Goal: Task Accomplishment & Management: Use online tool/utility

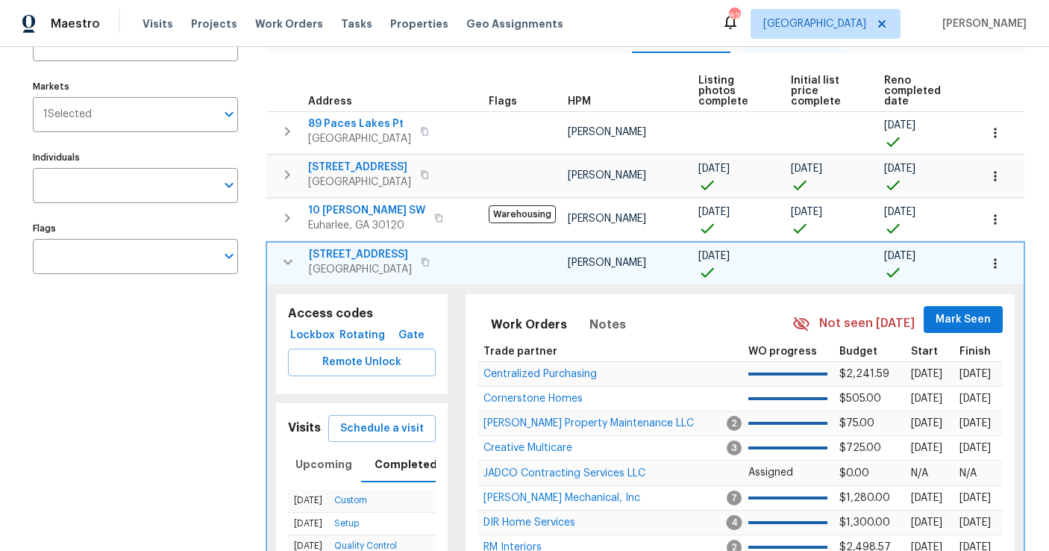
scroll to position [98, 0]
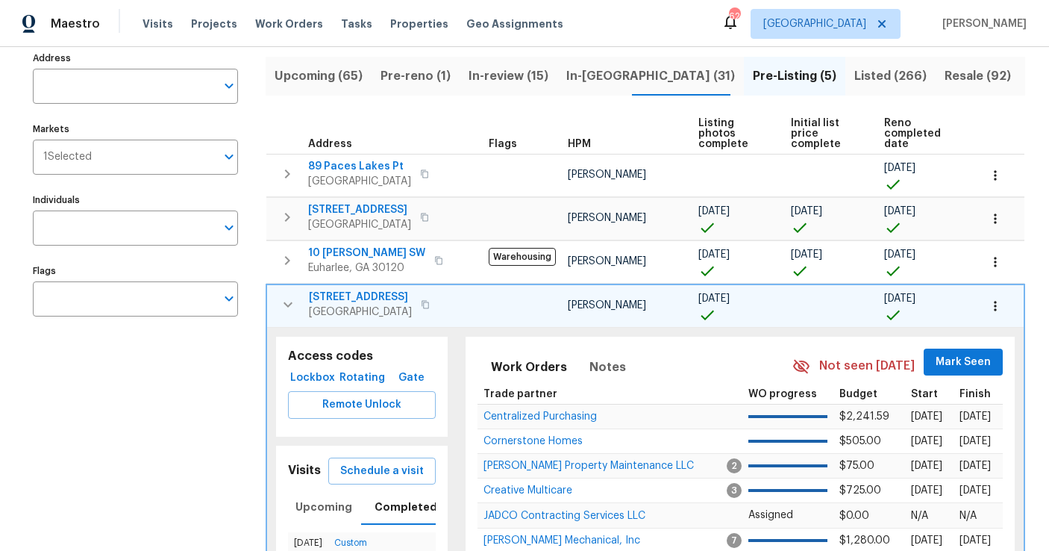
click at [854, 81] on span "Listed (266)" at bounding box center [890, 76] width 72 height 21
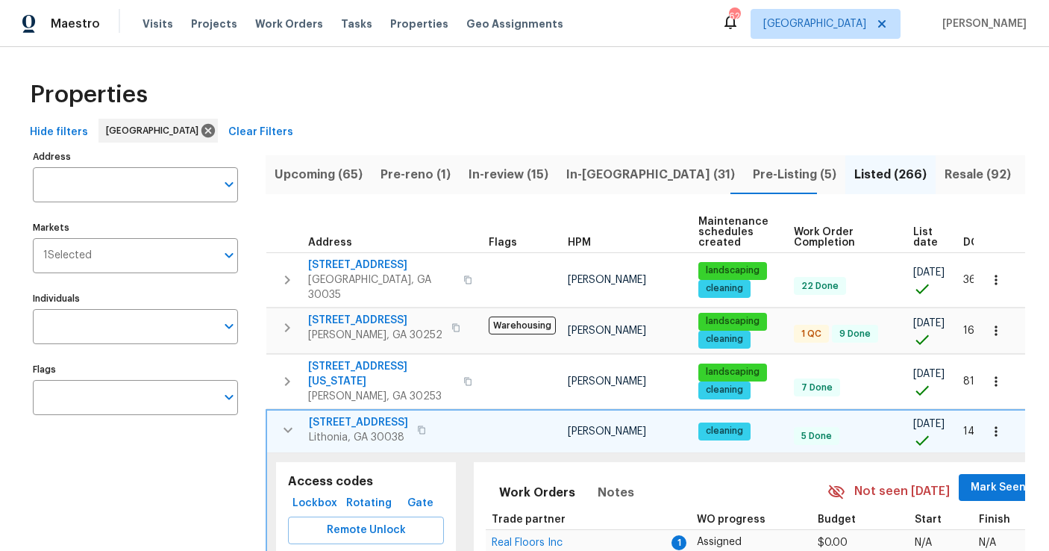
click at [969, 238] on span "DOM" at bounding box center [975, 242] width 25 height 10
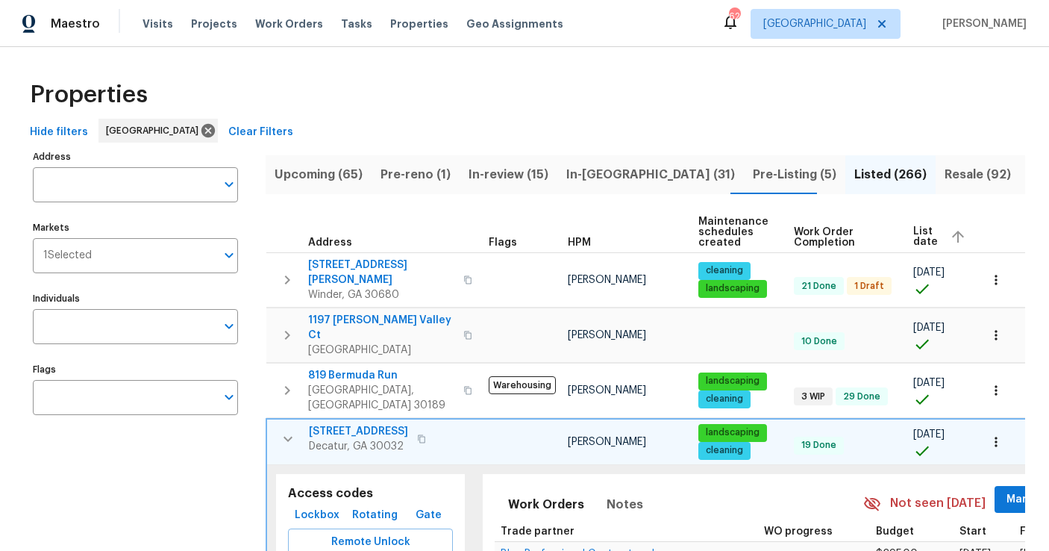
click at [923, 236] on span "List date" at bounding box center [925, 236] width 25 height 21
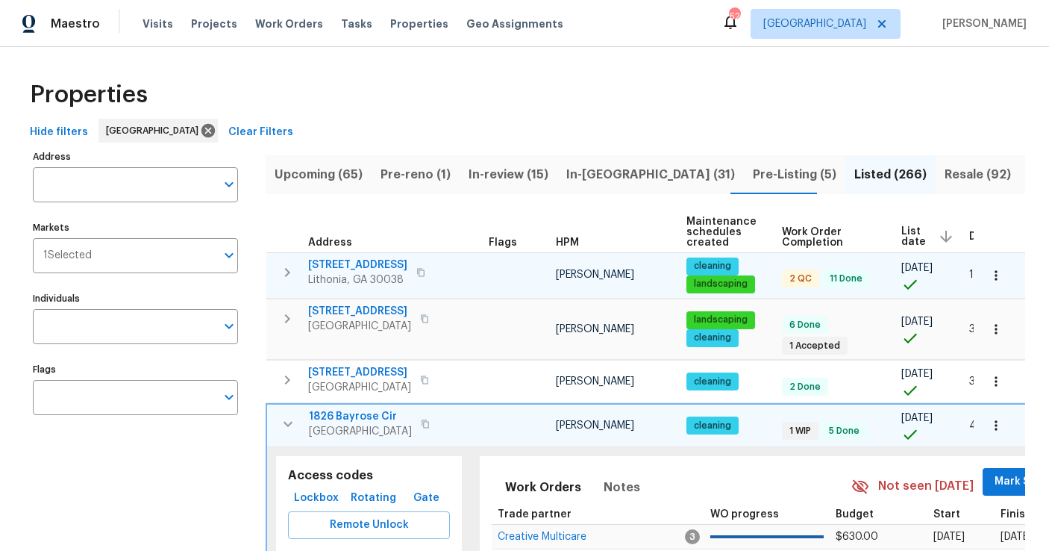
click at [286, 275] on icon "button" at bounding box center [287, 272] width 5 height 9
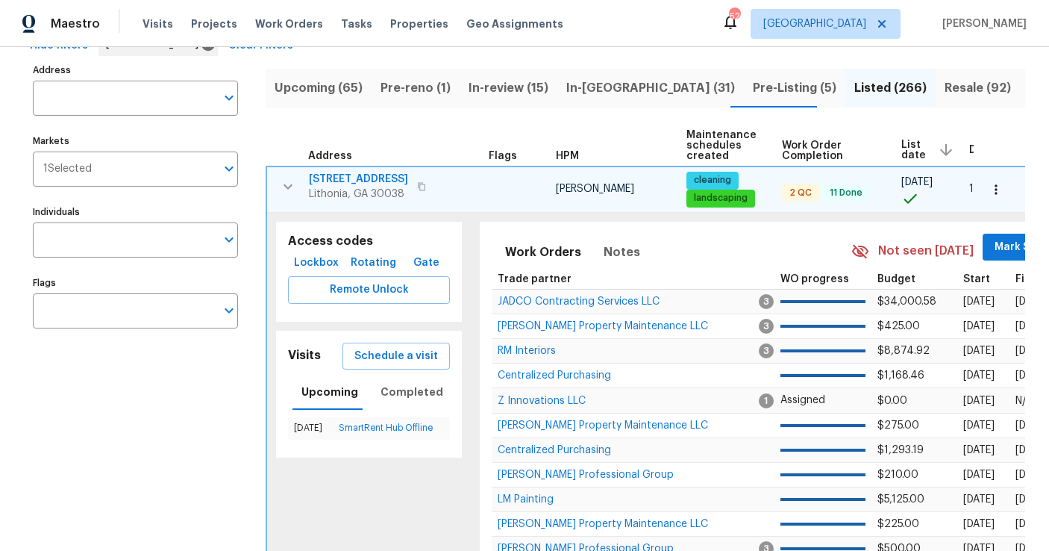
scroll to position [93, 0]
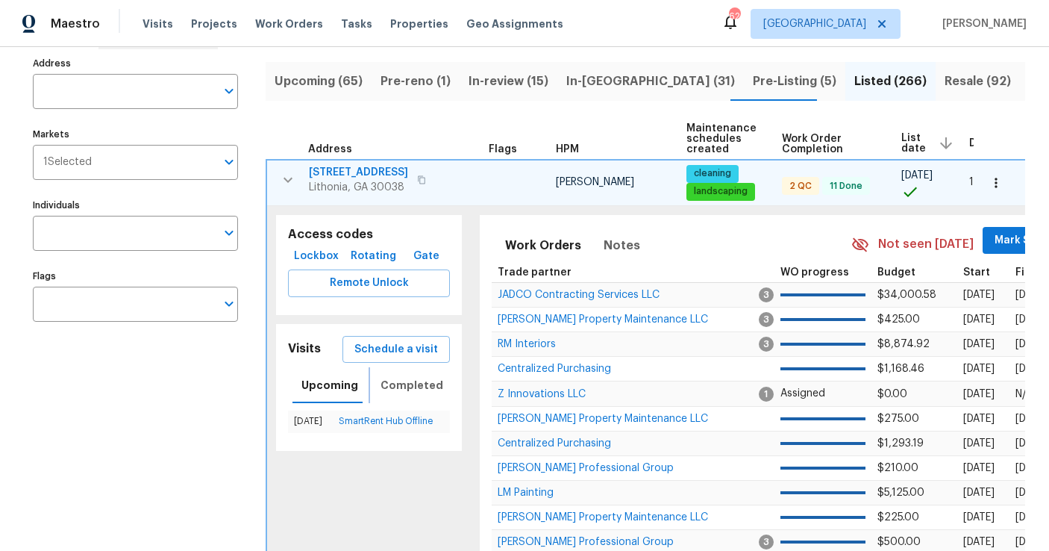
click at [401, 390] on span "Completed" at bounding box center [412, 385] width 63 height 19
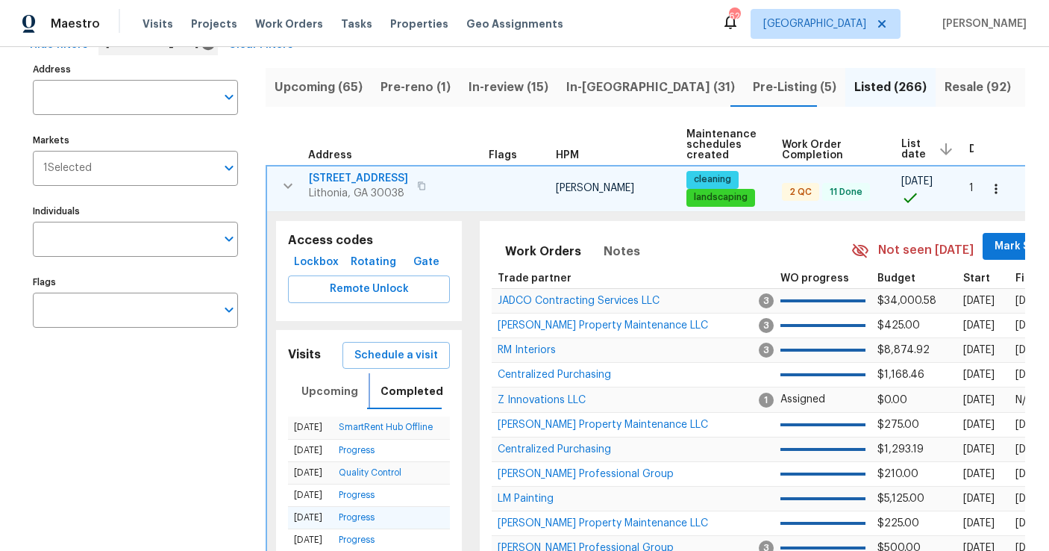
scroll to position [88, 0]
click at [334, 392] on span "Upcoming" at bounding box center [329, 390] width 57 height 19
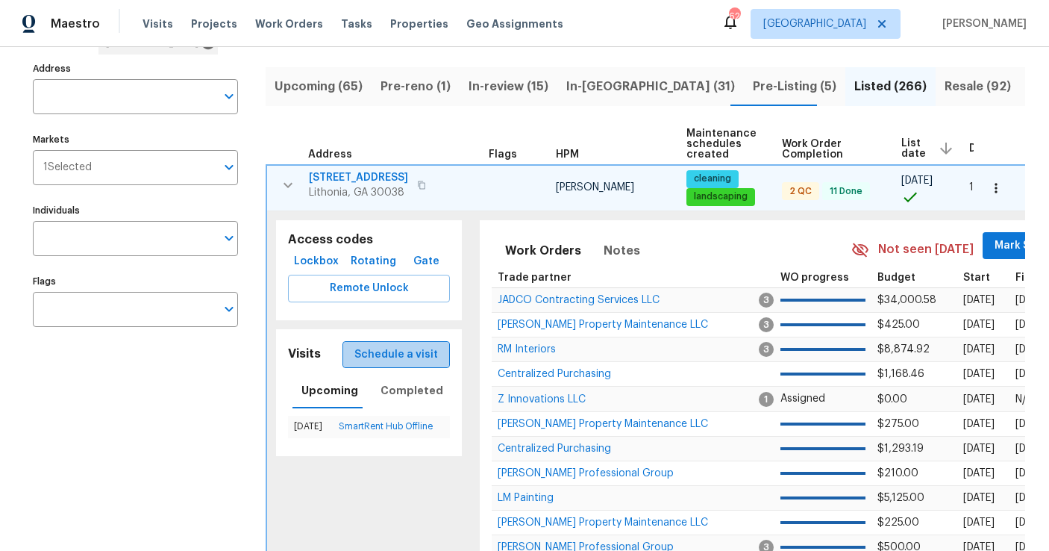
click at [408, 356] on span "Schedule a visit" at bounding box center [396, 354] width 84 height 19
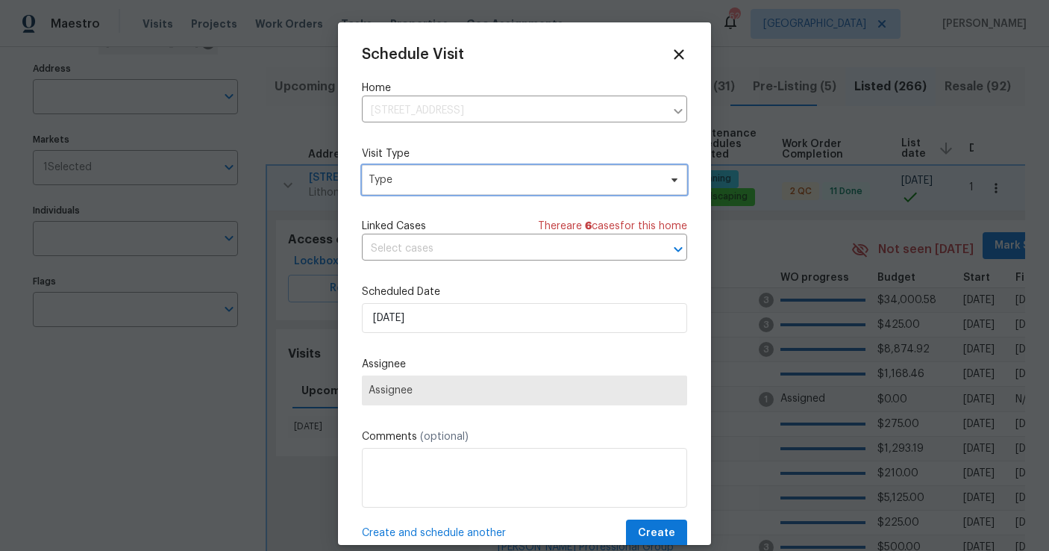
click at [416, 181] on span "Type" at bounding box center [514, 179] width 290 height 15
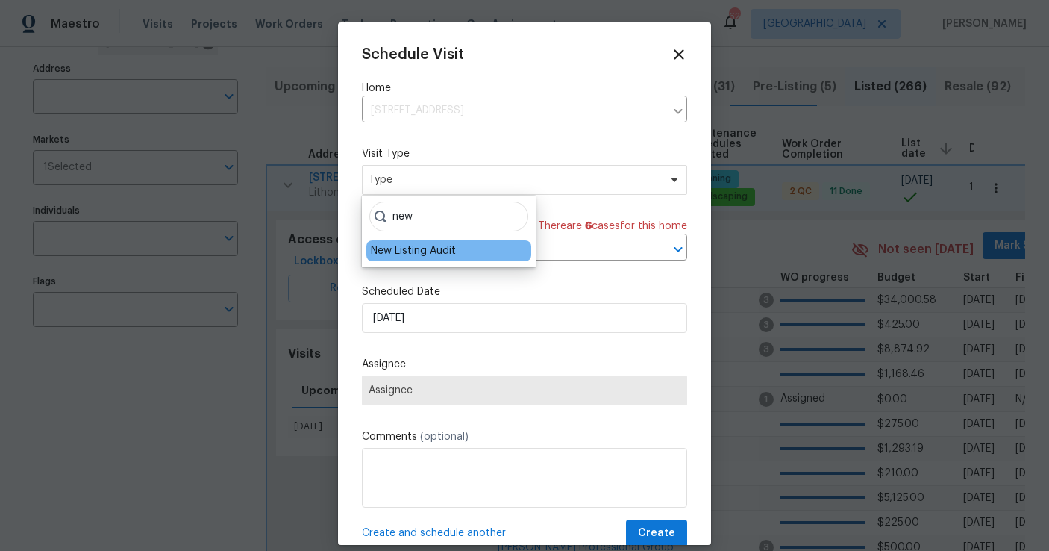
type input "new"
click at [426, 251] on div "New Listing Audit" at bounding box center [413, 250] width 85 height 15
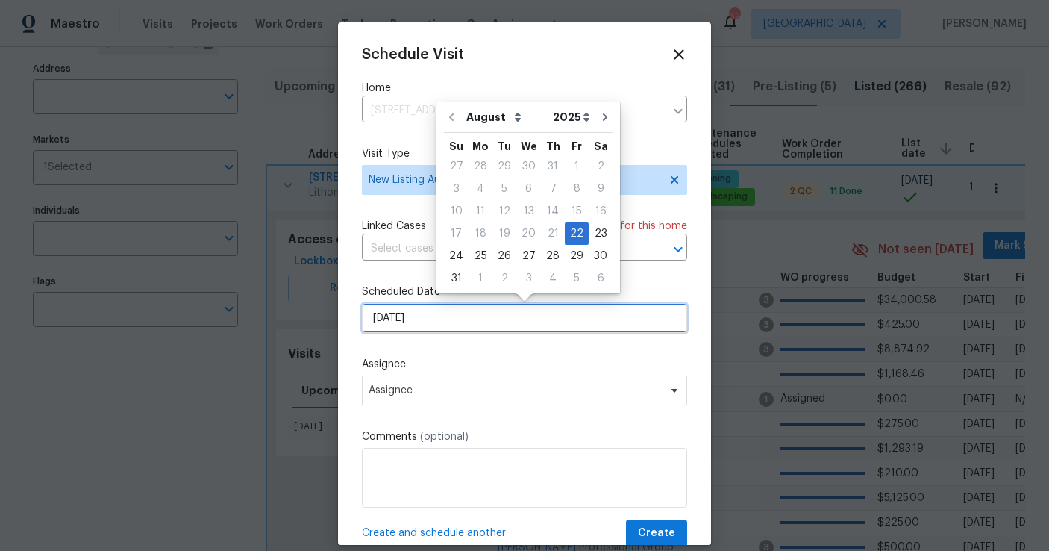
click at [425, 313] on input "[DATE]" at bounding box center [524, 318] width 325 height 30
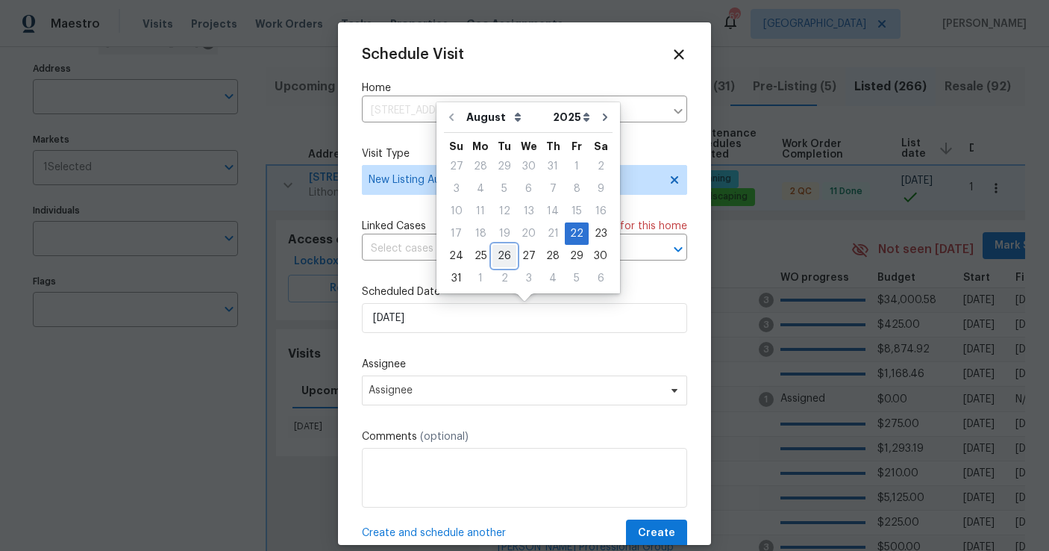
click at [501, 253] on div "26" at bounding box center [504, 255] width 24 height 21
type input "[DATE]"
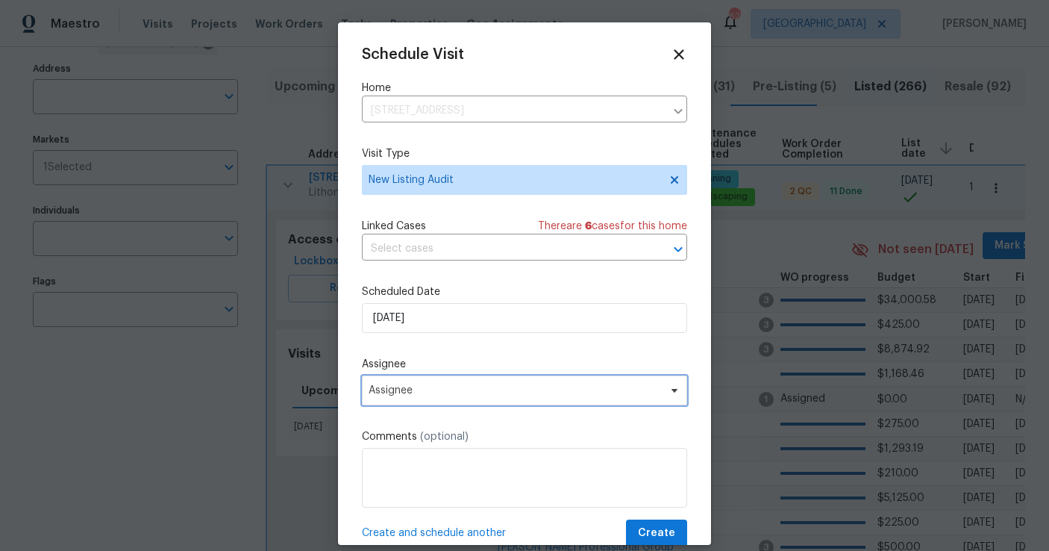
click at [439, 385] on span "Assignee" at bounding box center [515, 390] width 292 height 12
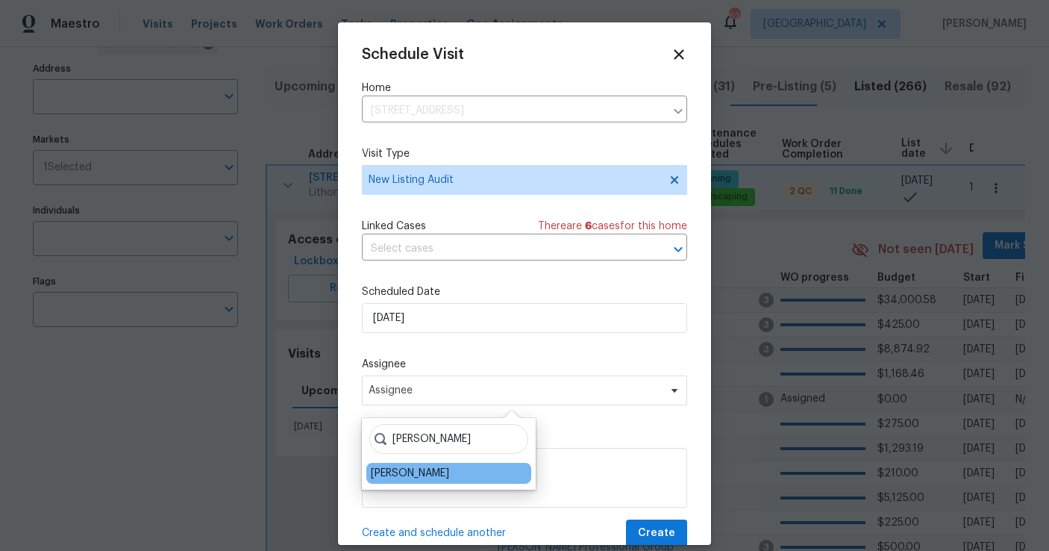
type input "[PERSON_NAME]"
click at [425, 475] on div "[PERSON_NAME]" at bounding box center [410, 473] width 78 height 15
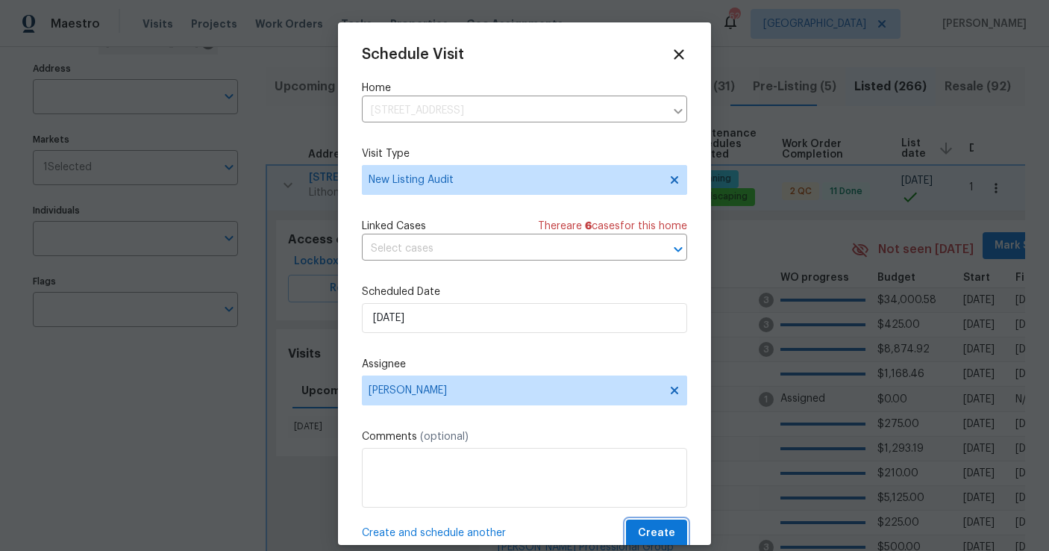
click at [651, 528] on span "Create" at bounding box center [656, 533] width 37 height 19
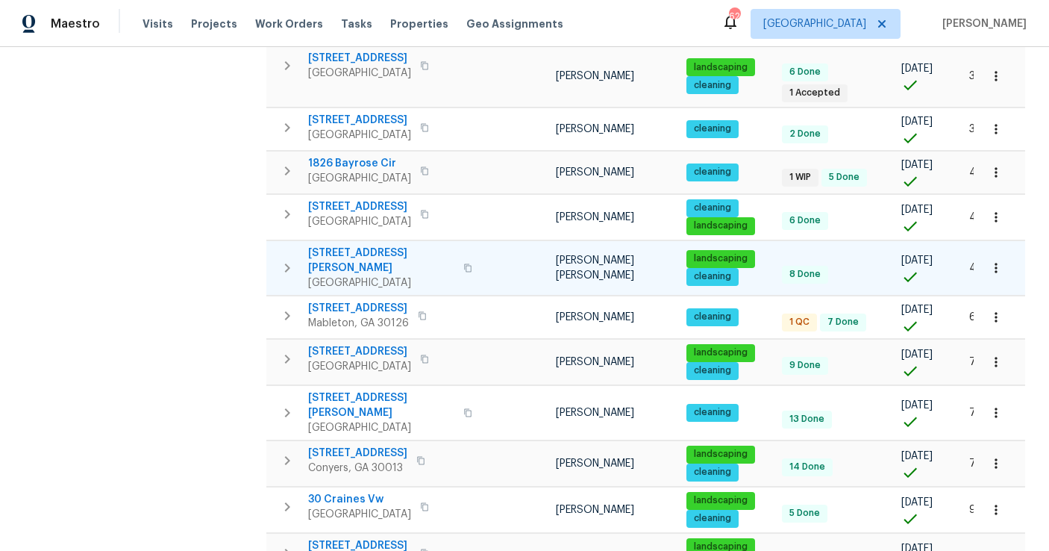
scroll to position [637, 0]
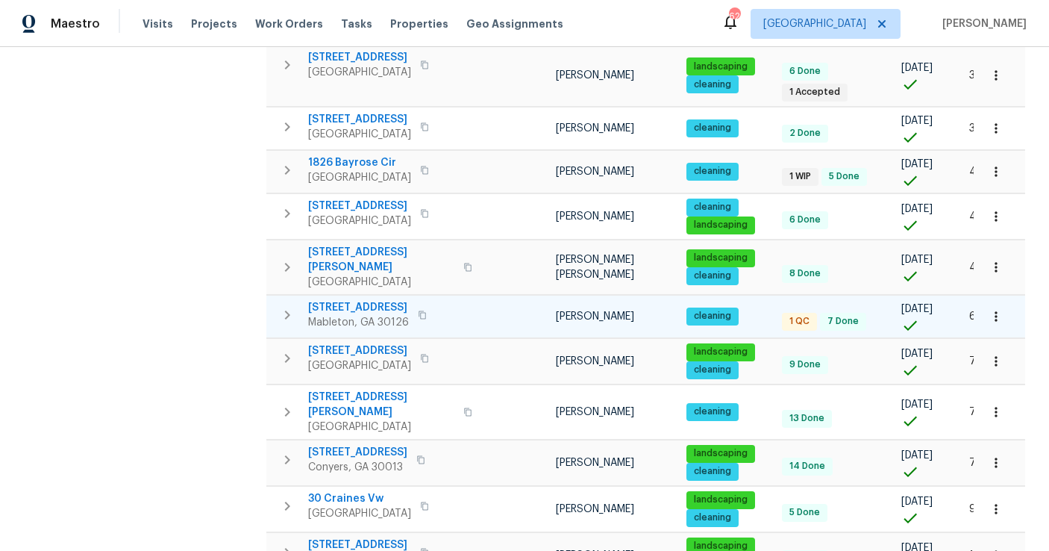
click at [287, 310] on icon "button" at bounding box center [287, 314] width 5 height 9
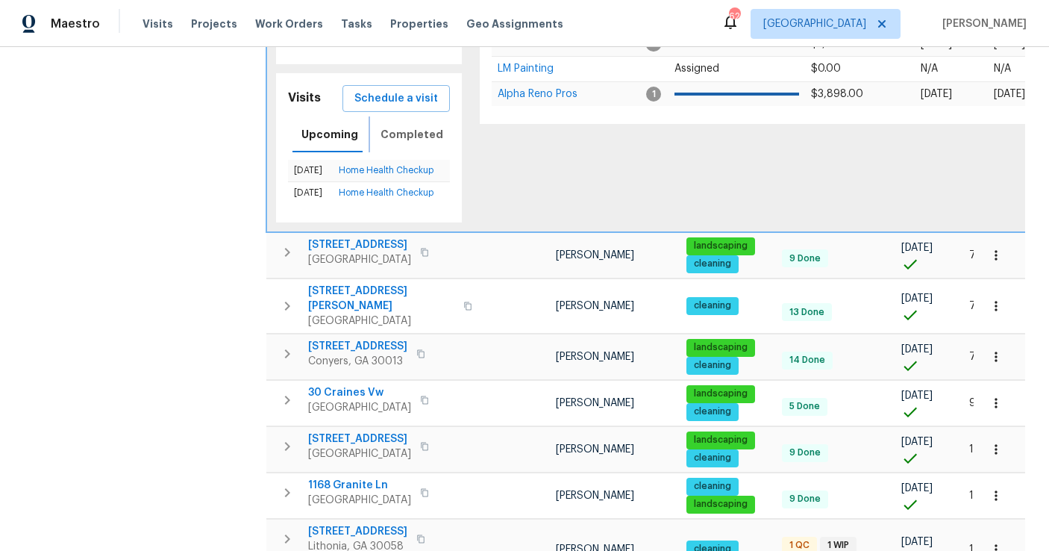
click at [395, 125] on span "Completed" at bounding box center [412, 134] width 63 height 19
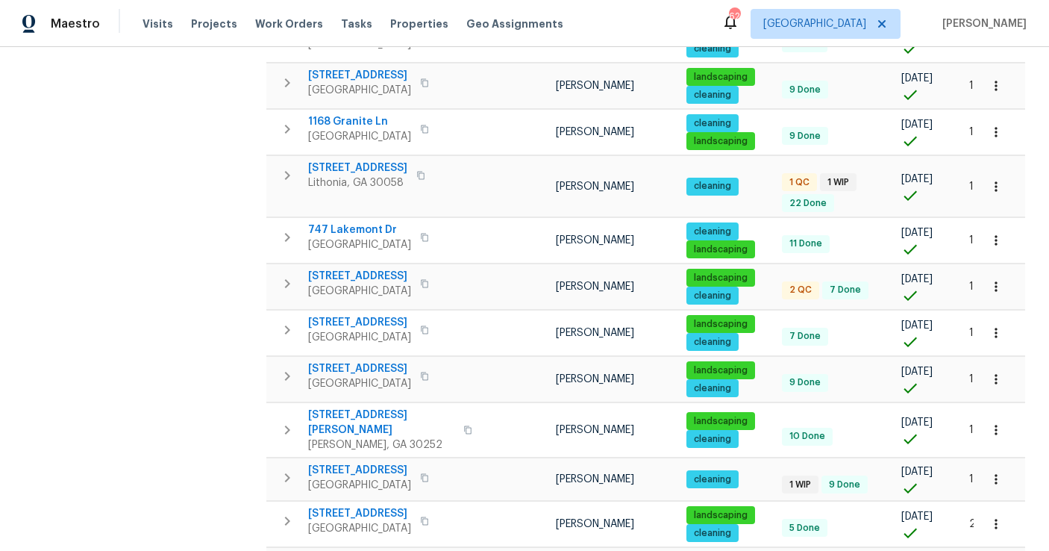
scroll to position [1104, 0]
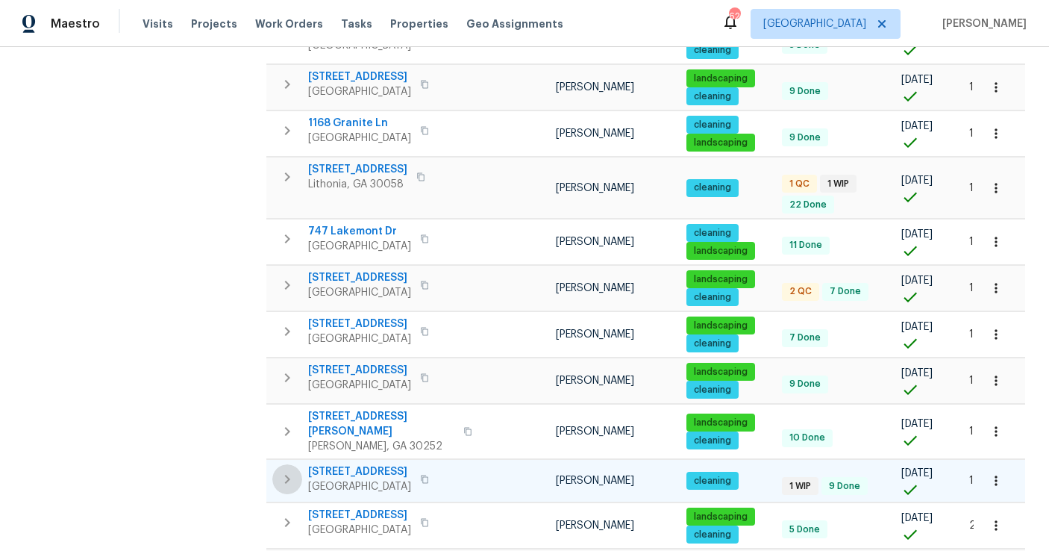
click at [295, 470] on icon "button" at bounding box center [287, 479] width 18 height 18
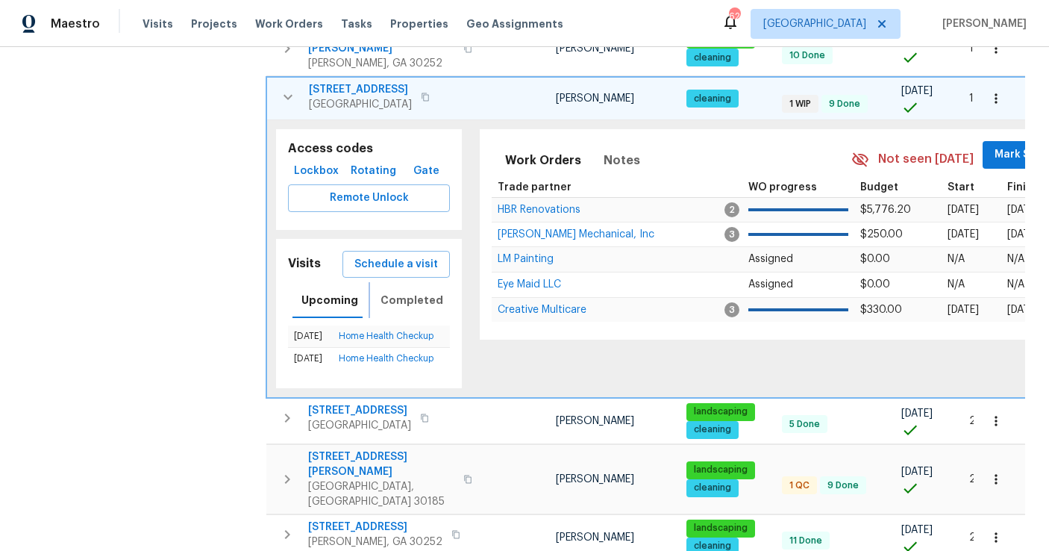
click at [419, 291] on span "Completed" at bounding box center [412, 300] width 63 height 19
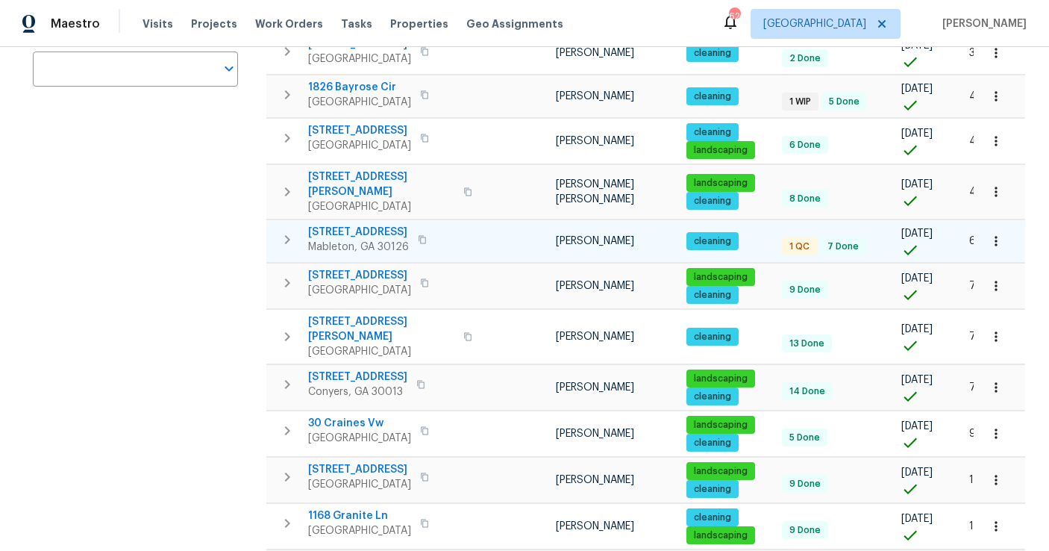
scroll to position [0, 0]
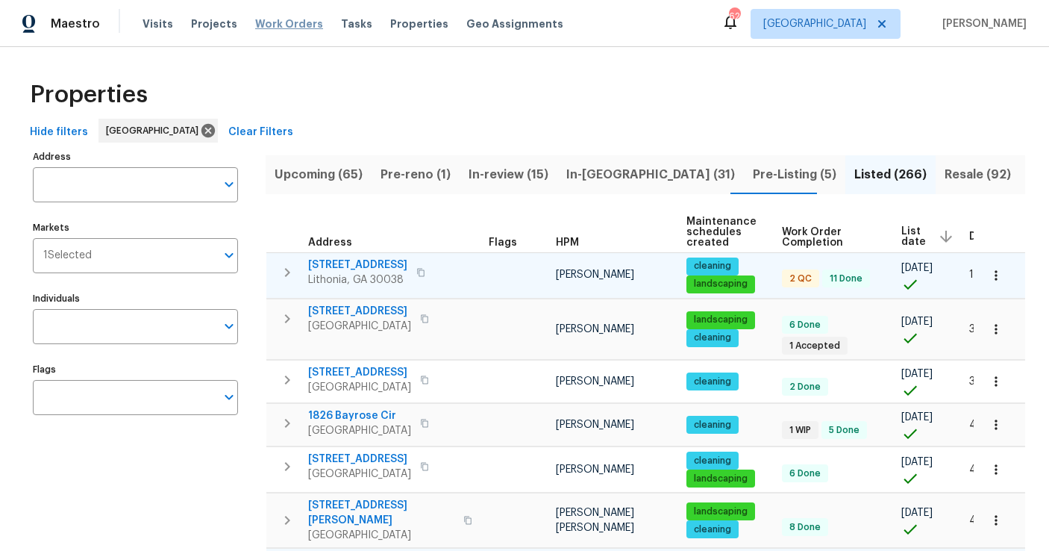
click at [266, 25] on span "Work Orders" at bounding box center [289, 23] width 68 height 15
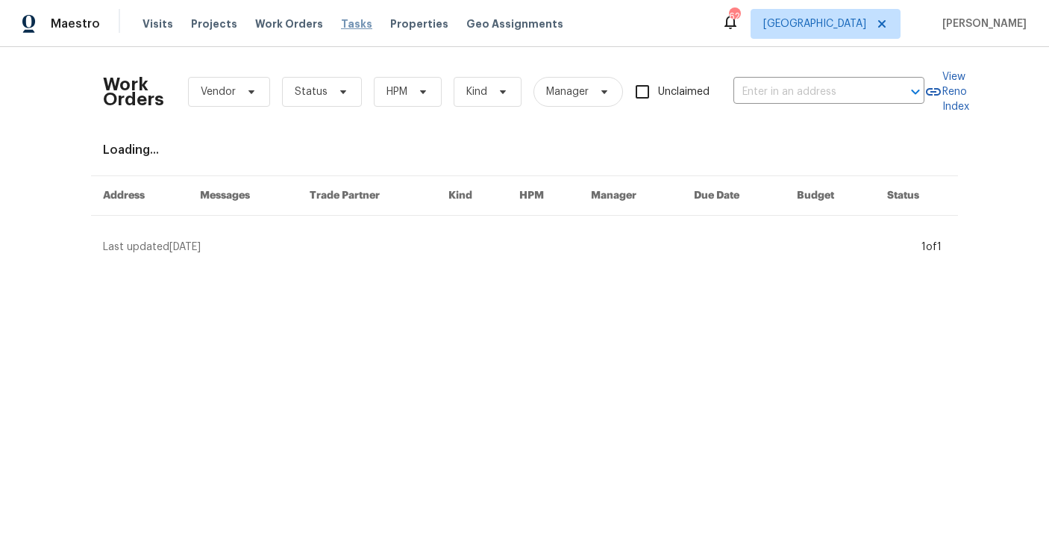
click at [341, 24] on span "Tasks" at bounding box center [356, 24] width 31 height 10
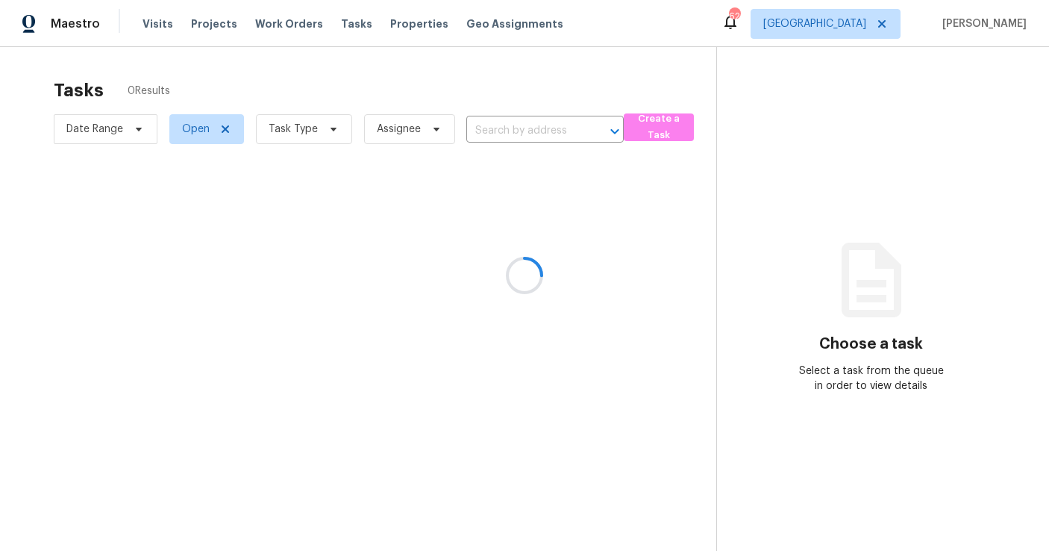
click at [295, 140] on div at bounding box center [524, 275] width 1049 height 551
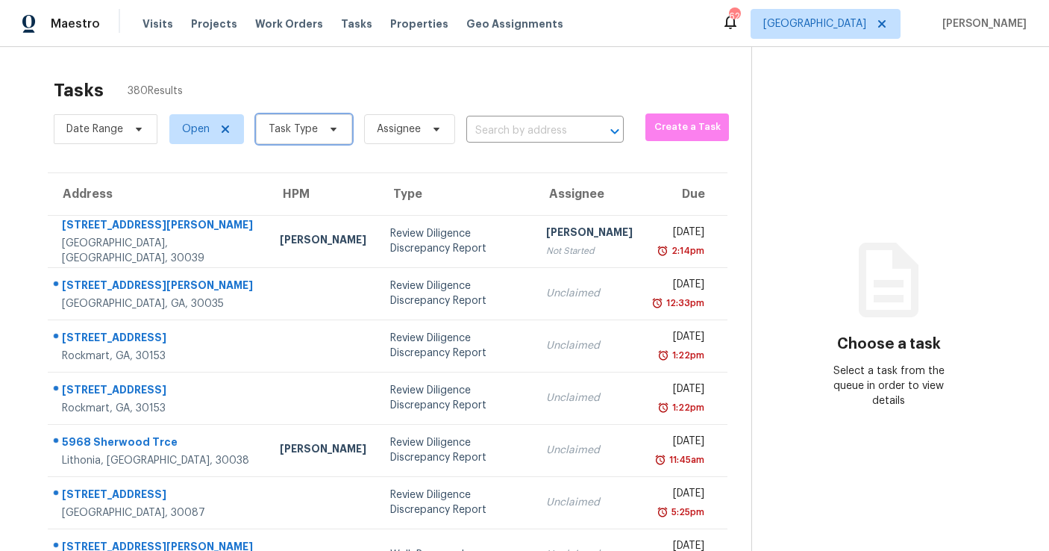
click at [302, 129] on span "Task Type" at bounding box center [293, 129] width 49 height 15
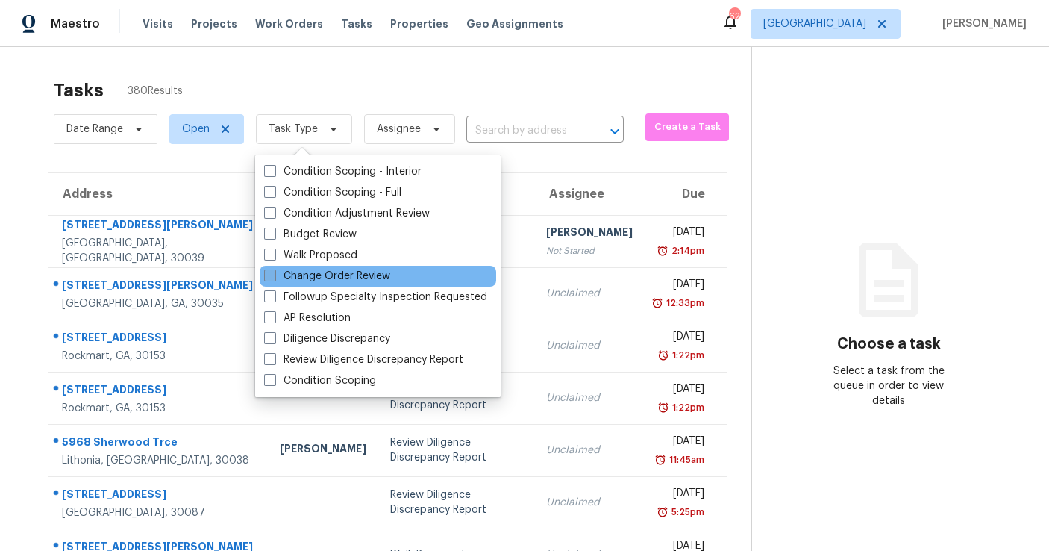
click at [319, 269] on label "Change Order Review" at bounding box center [327, 276] width 126 height 15
click at [274, 269] on input "Change Order Review" at bounding box center [269, 274] width 10 height 10
checkbox input "true"
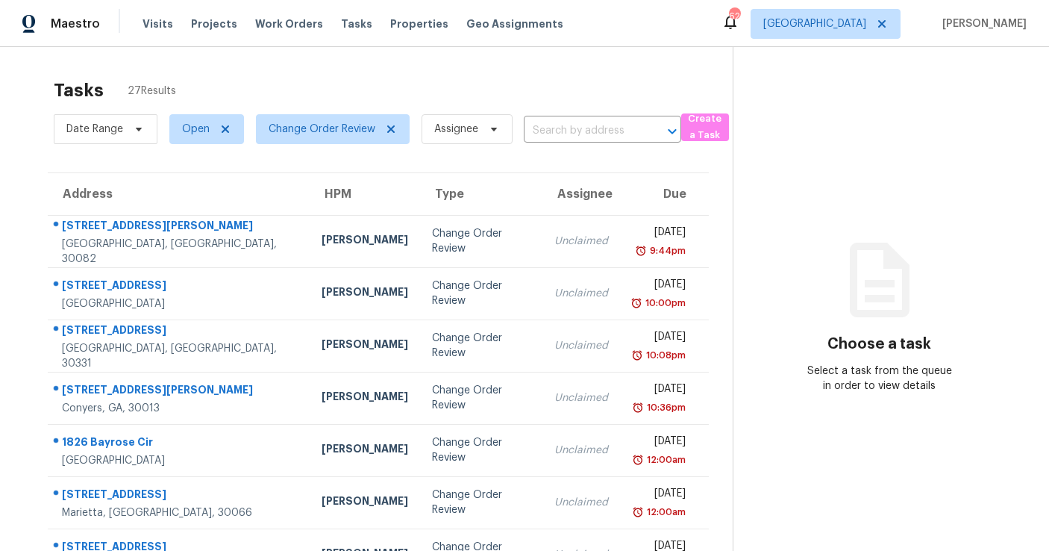
click at [336, 95] on div "Tasks 27 Results" at bounding box center [393, 90] width 679 height 39
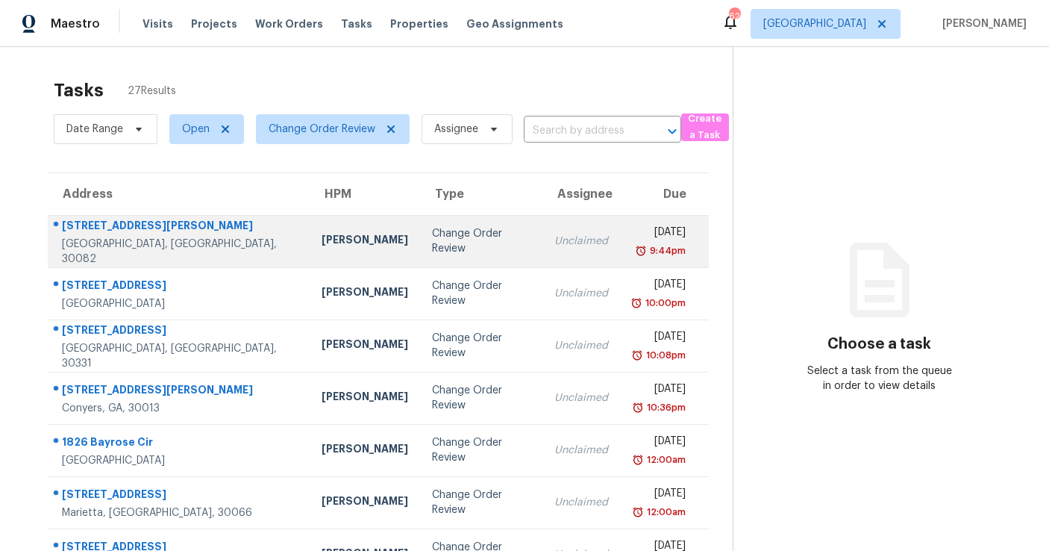
click at [420, 238] on td "Change Order Review" at bounding box center [481, 241] width 122 height 52
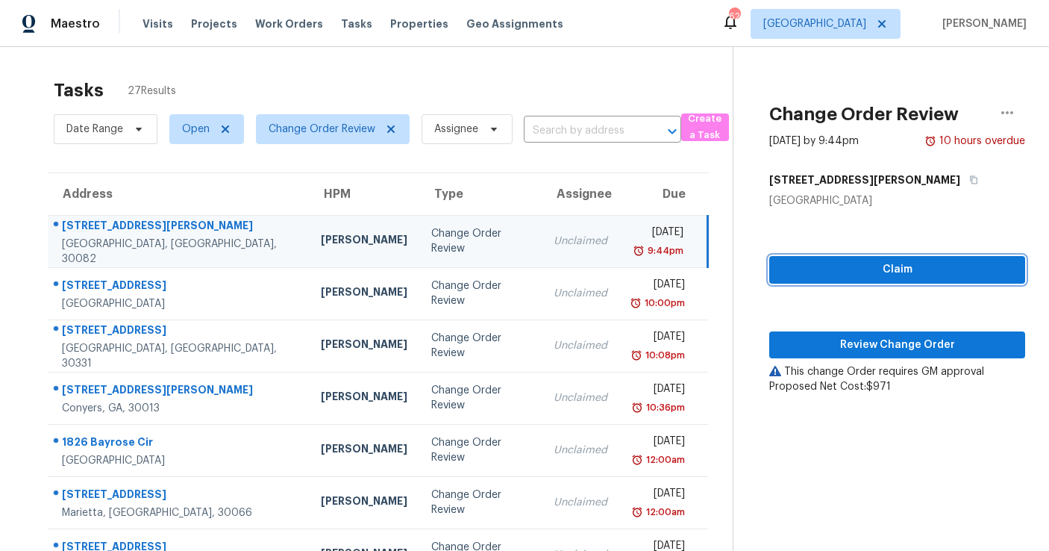
click at [852, 275] on span "Claim" at bounding box center [897, 269] width 232 height 19
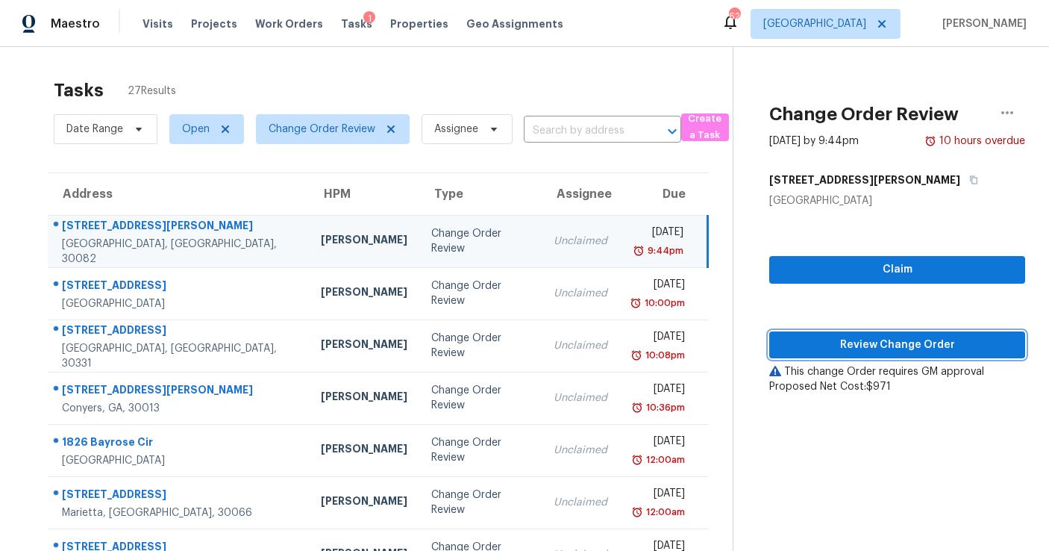
click at [851, 344] on span "Review Change Order" at bounding box center [897, 345] width 232 height 19
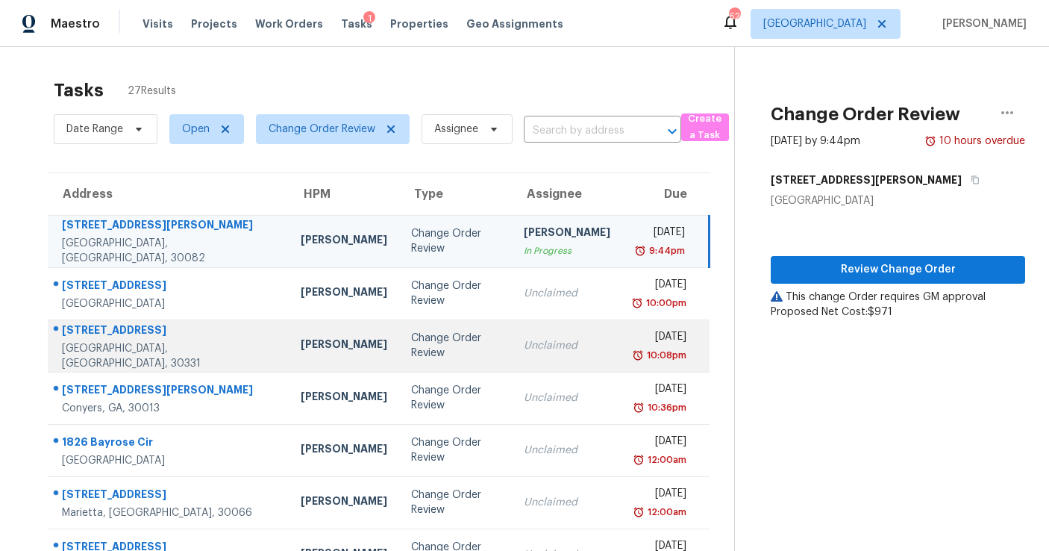
click at [425, 360] on td "Change Order Review" at bounding box center [455, 345] width 113 height 52
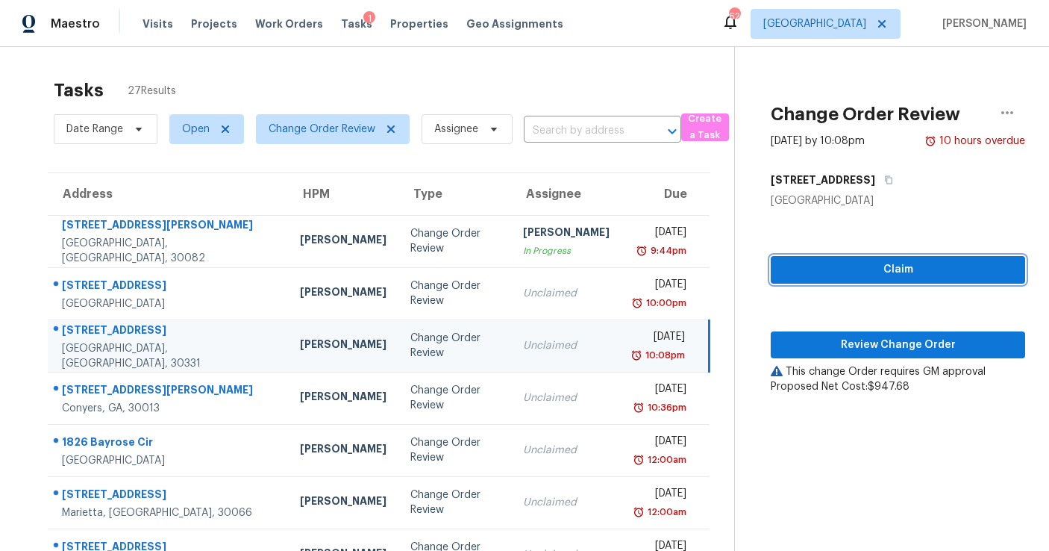
click at [779, 269] on button "Claim" at bounding box center [898, 270] width 254 height 28
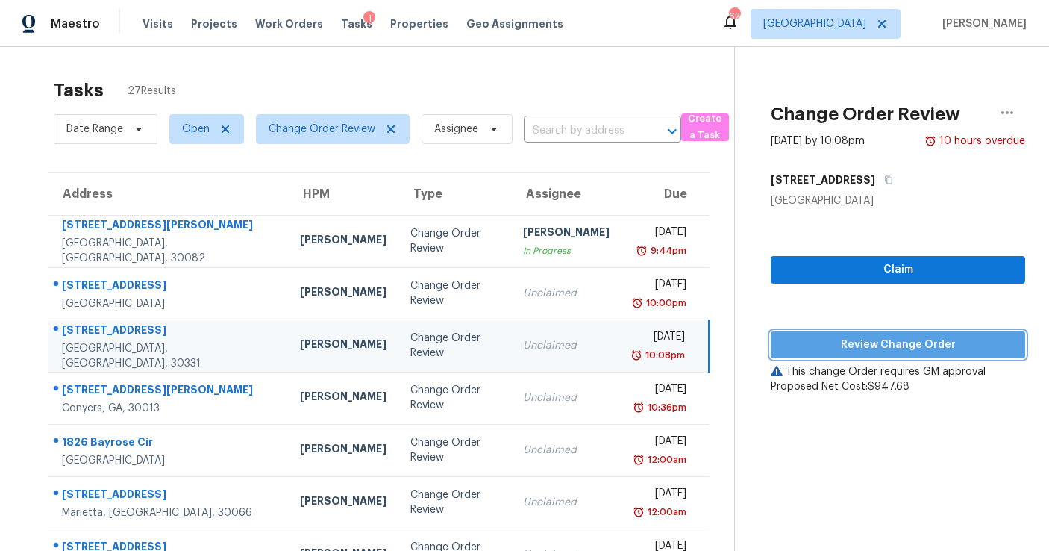
click at [796, 336] on span "Review Change Order" at bounding box center [898, 345] width 231 height 19
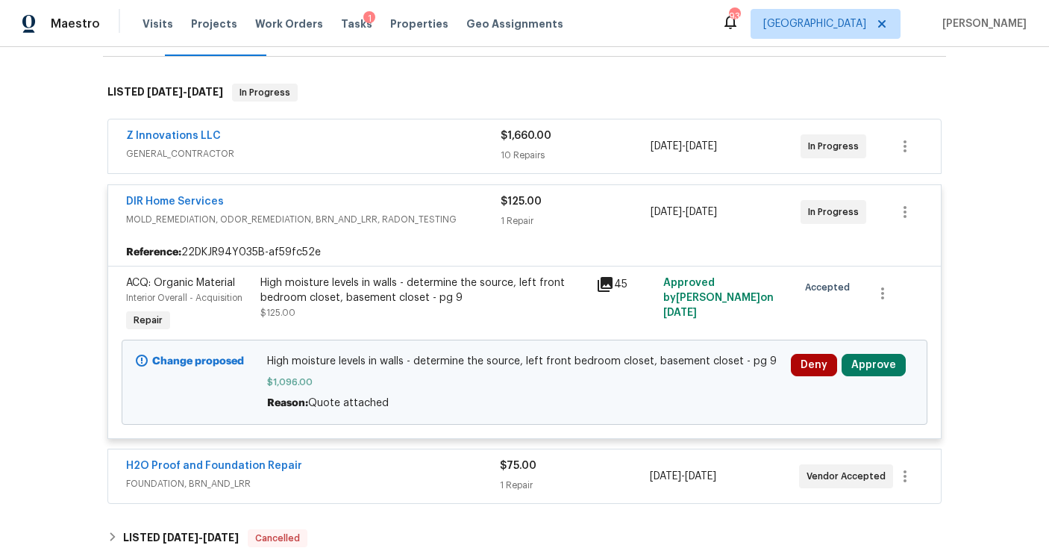
scroll to position [216, 0]
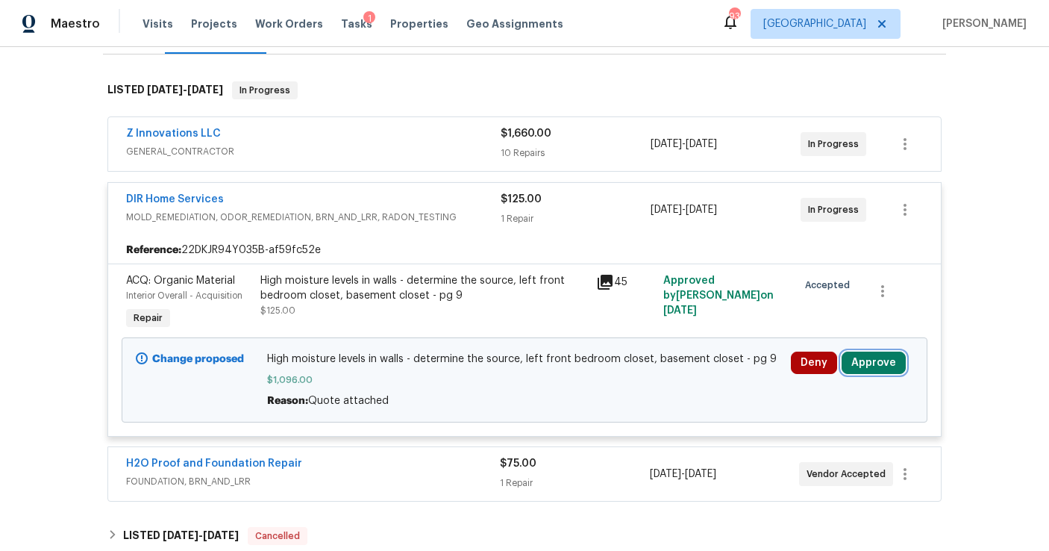
click at [867, 357] on button "Approve" at bounding box center [874, 362] width 64 height 22
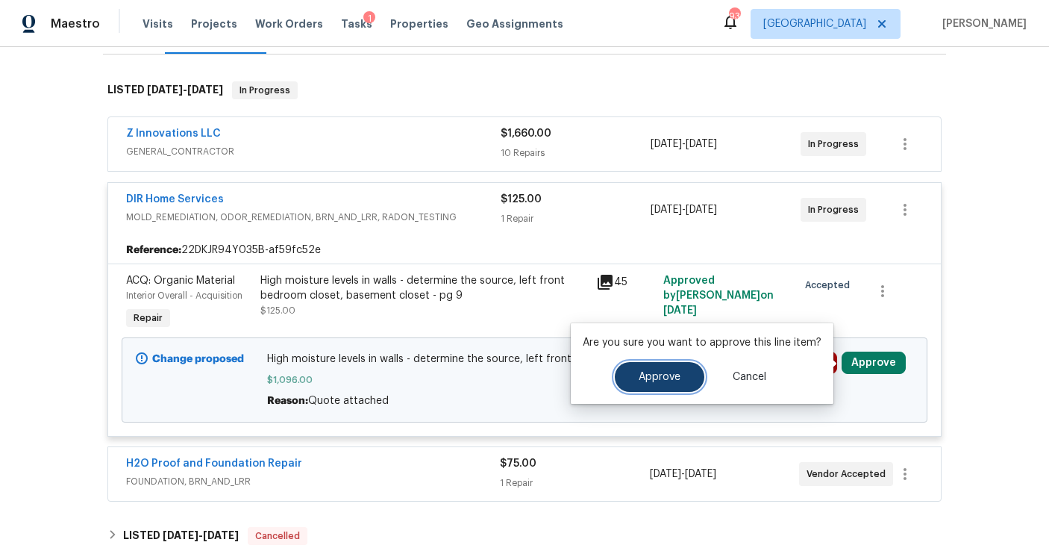
click at [639, 376] on span "Approve" at bounding box center [660, 377] width 42 height 11
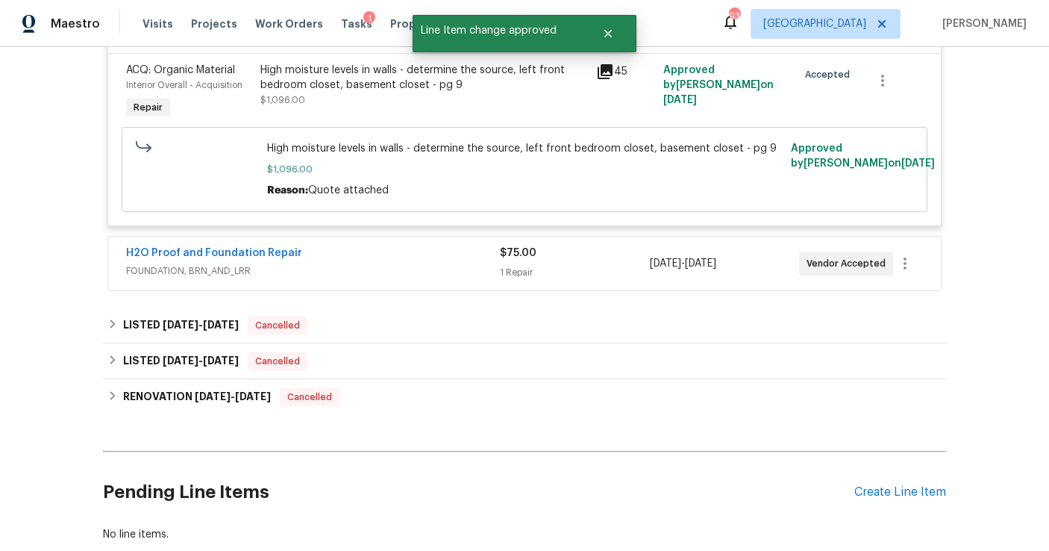
scroll to position [410, 0]
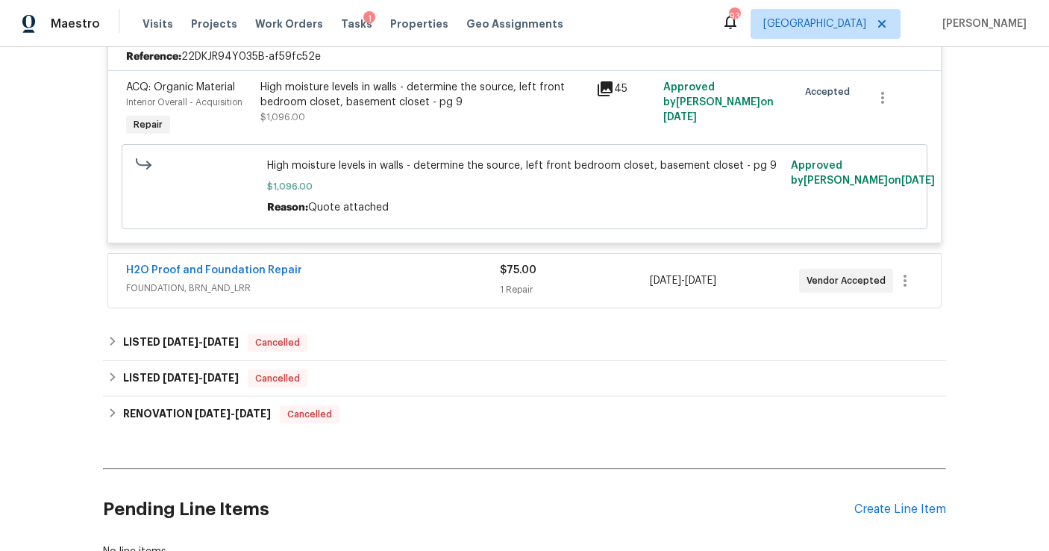
click at [431, 284] on span "FOUNDATION, BRN_AND_LRR" at bounding box center [313, 288] width 374 height 15
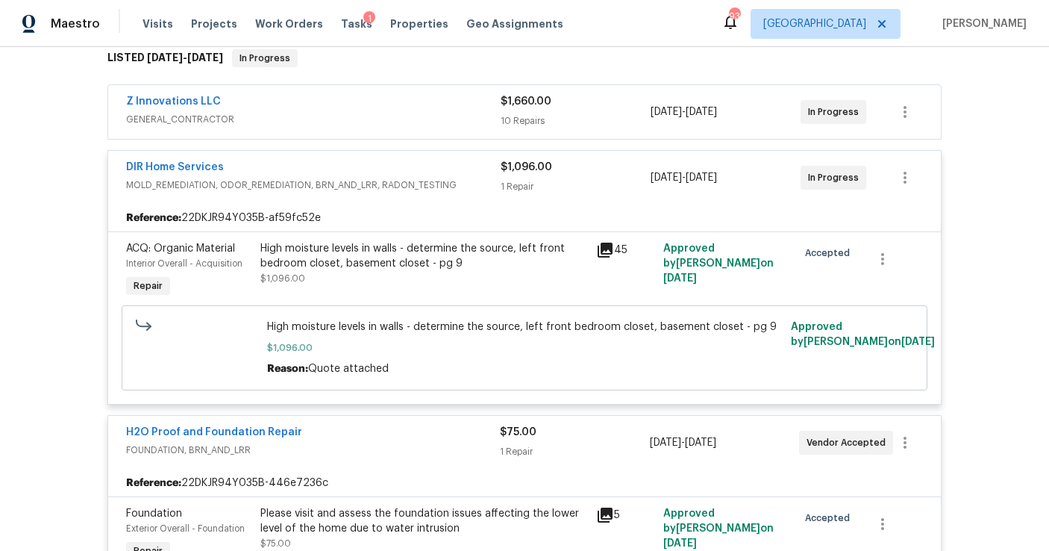
scroll to position [228, 0]
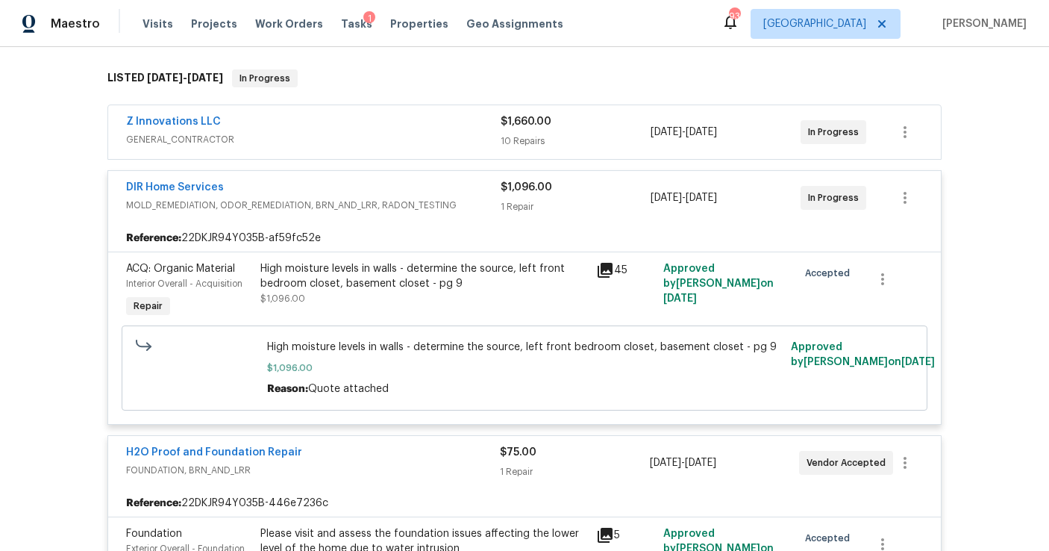
click at [434, 151] on div "Z Innovations LLC GENERAL_CONTRACTOR $1,660.00 10 Repairs 8/15/2025 - 8/18/2025…" at bounding box center [524, 132] width 833 height 54
click at [416, 131] on div "Z Innovations LLC" at bounding box center [313, 123] width 375 height 18
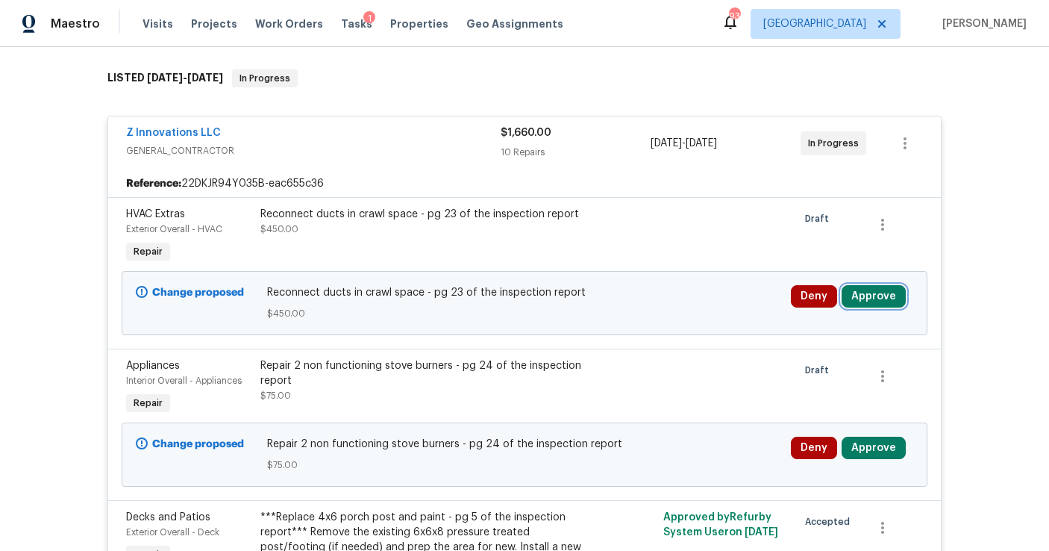
click at [863, 297] on button "Approve" at bounding box center [874, 296] width 64 height 22
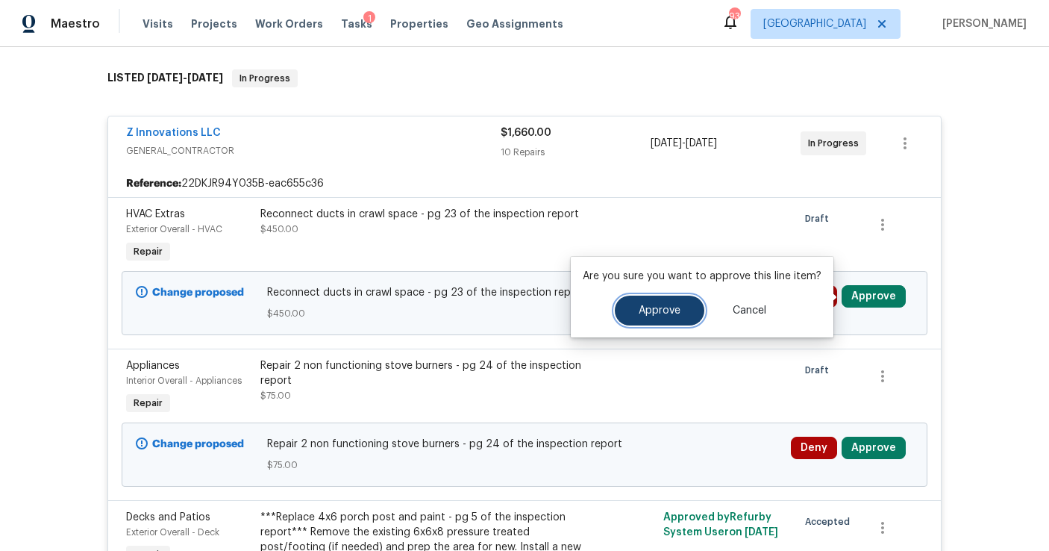
click at [673, 310] on span "Approve" at bounding box center [660, 310] width 42 height 11
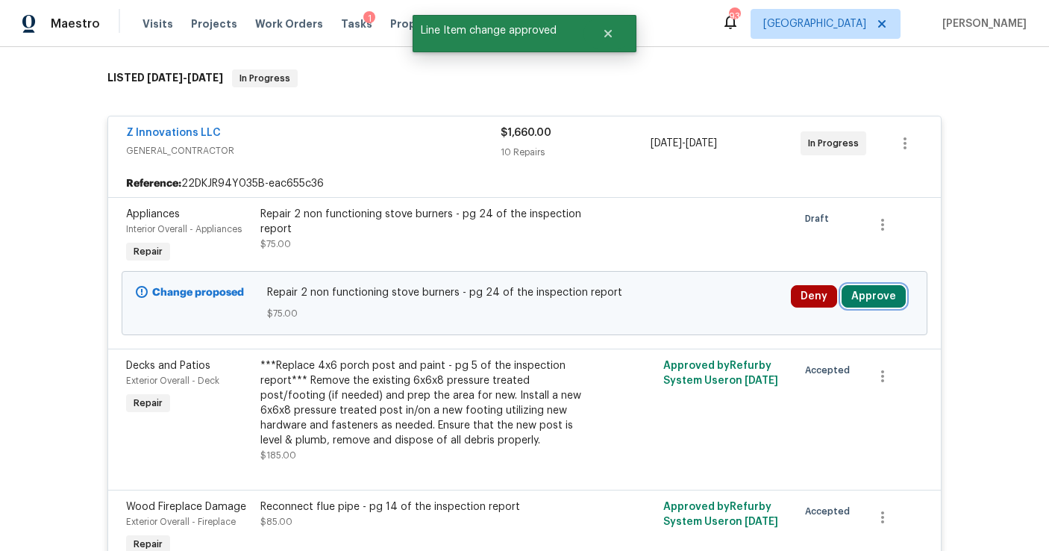
click at [876, 303] on button "Approve" at bounding box center [874, 296] width 64 height 22
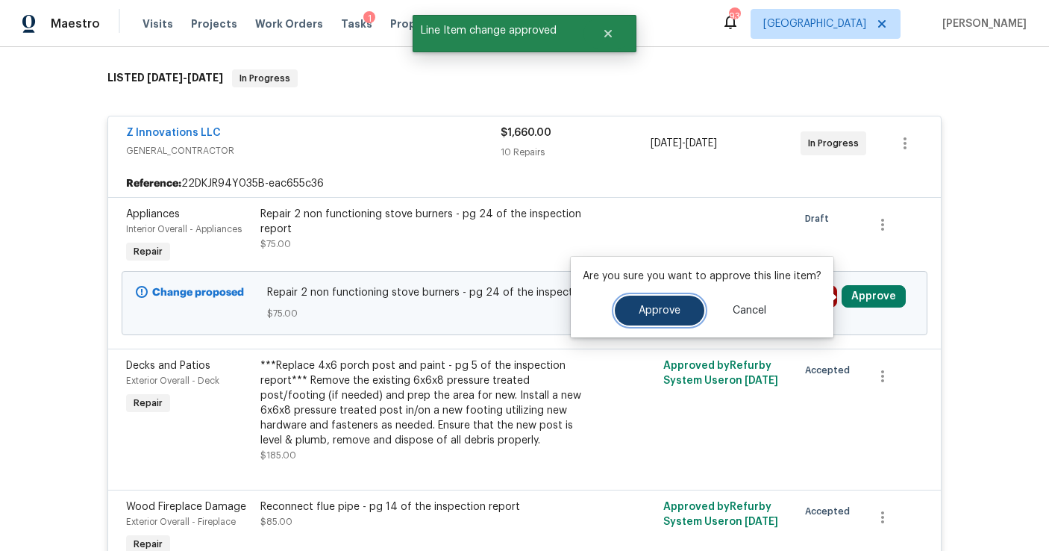
click at [643, 314] on span "Approve" at bounding box center [660, 310] width 42 height 11
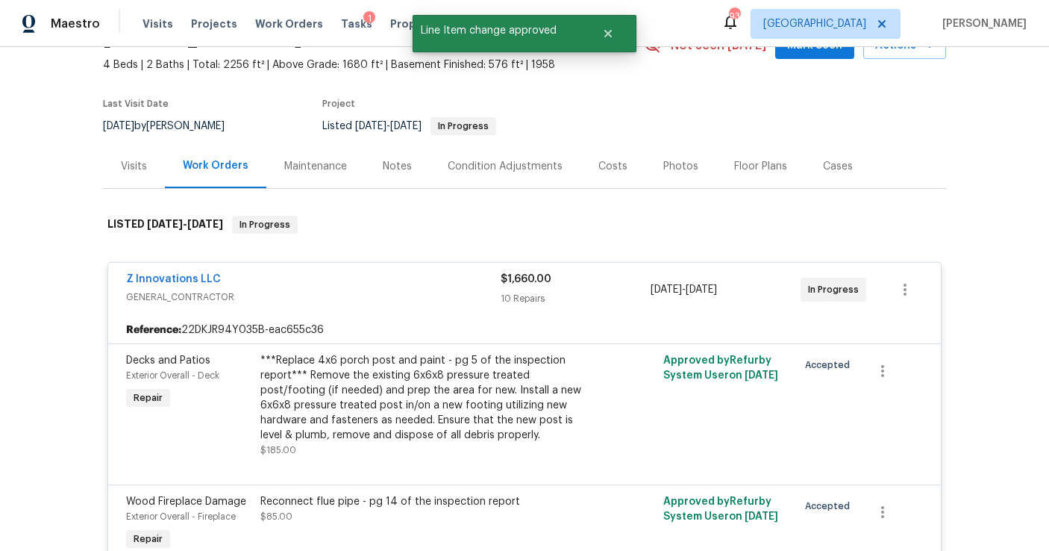
scroll to position [0, 0]
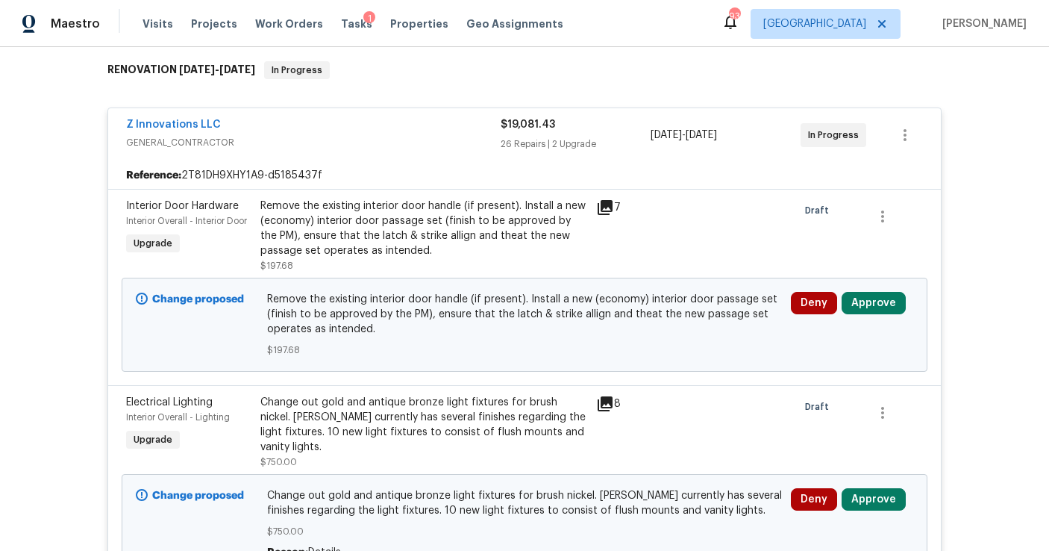
scroll to position [283, 0]
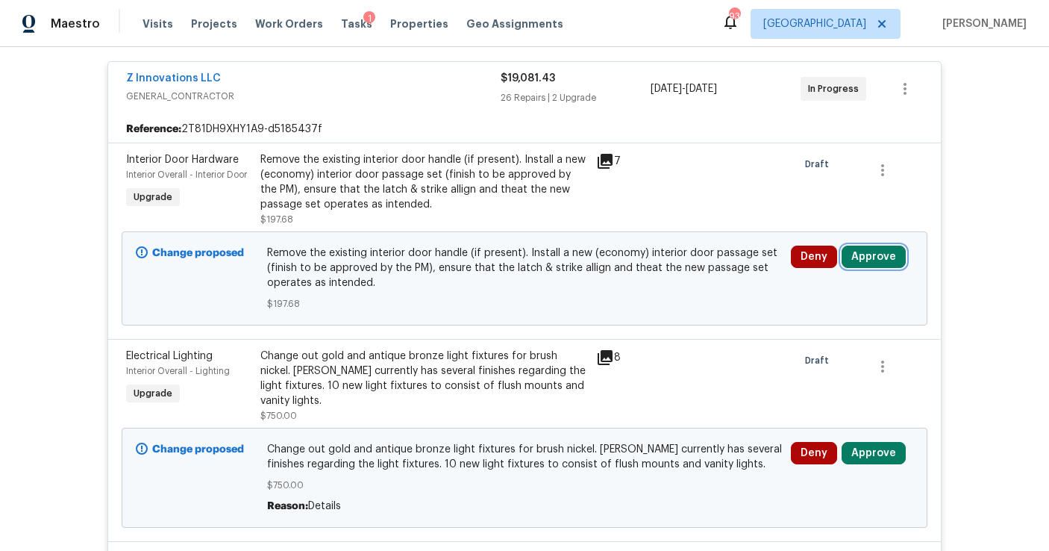
click at [866, 257] on button "Approve" at bounding box center [874, 256] width 64 height 22
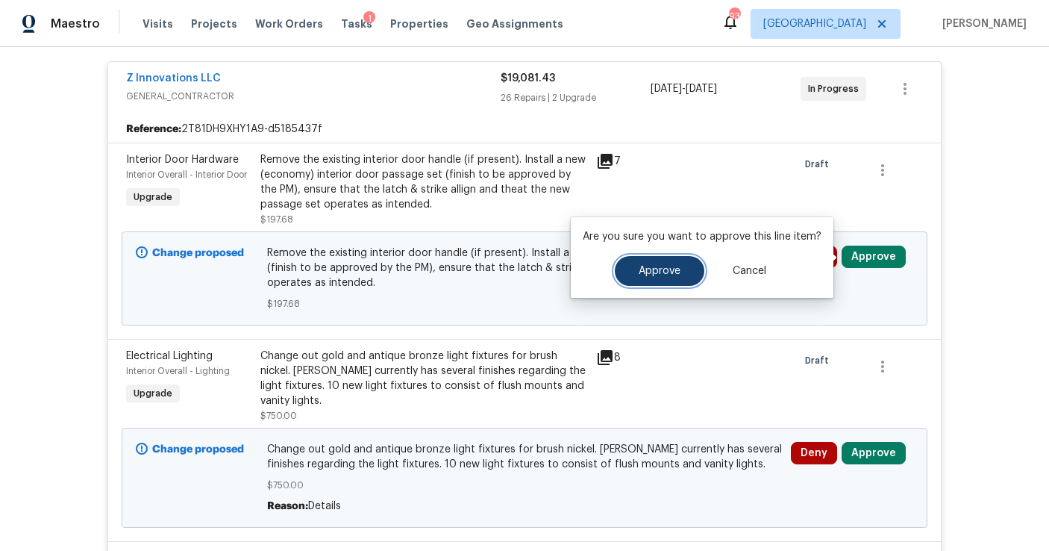
click at [673, 271] on span "Approve" at bounding box center [660, 271] width 42 height 11
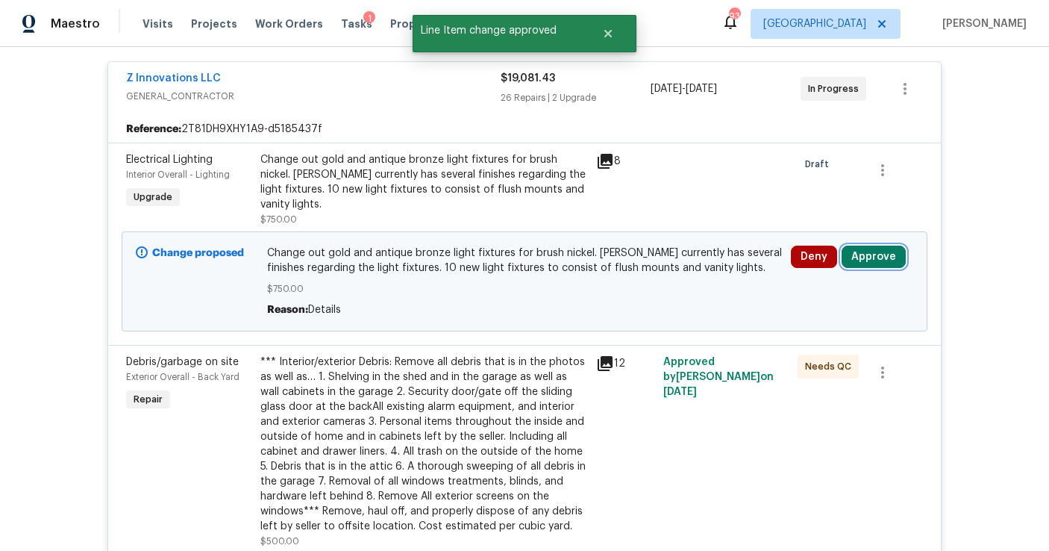
click at [885, 245] on button "Approve" at bounding box center [874, 256] width 64 height 22
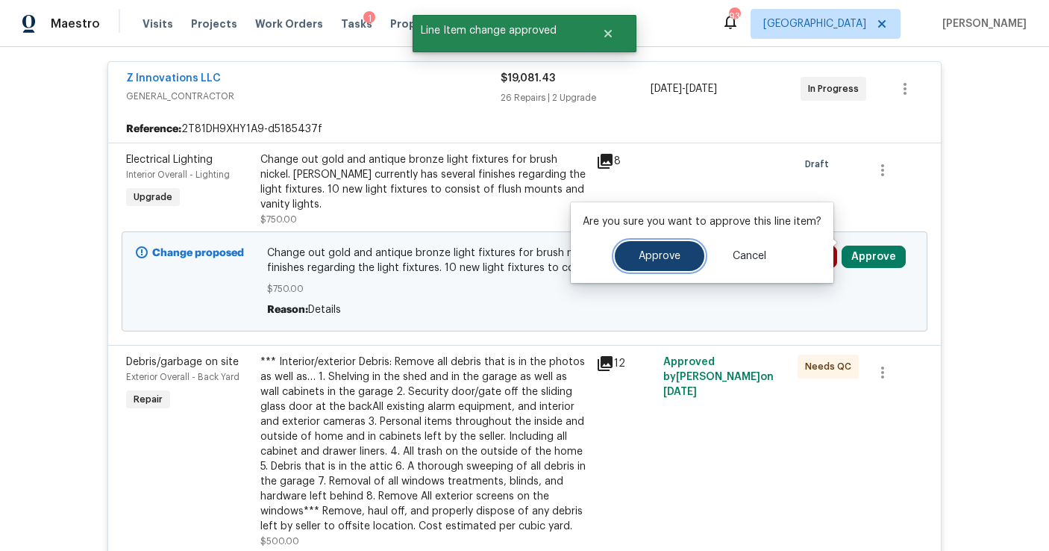
click at [658, 257] on span "Approve" at bounding box center [660, 256] width 42 height 11
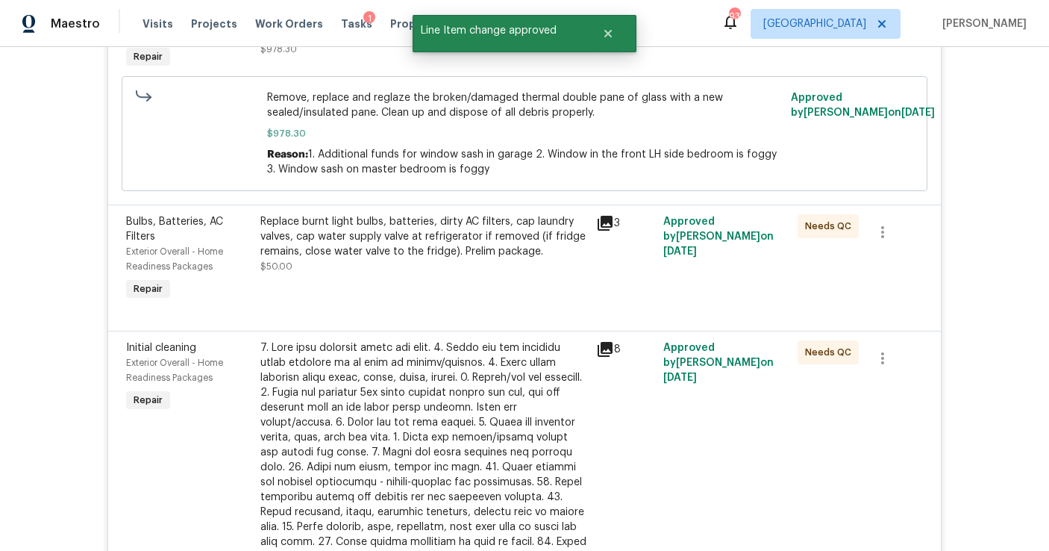
scroll to position [0, 0]
